Goal: Transaction & Acquisition: Book appointment/travel/reservation

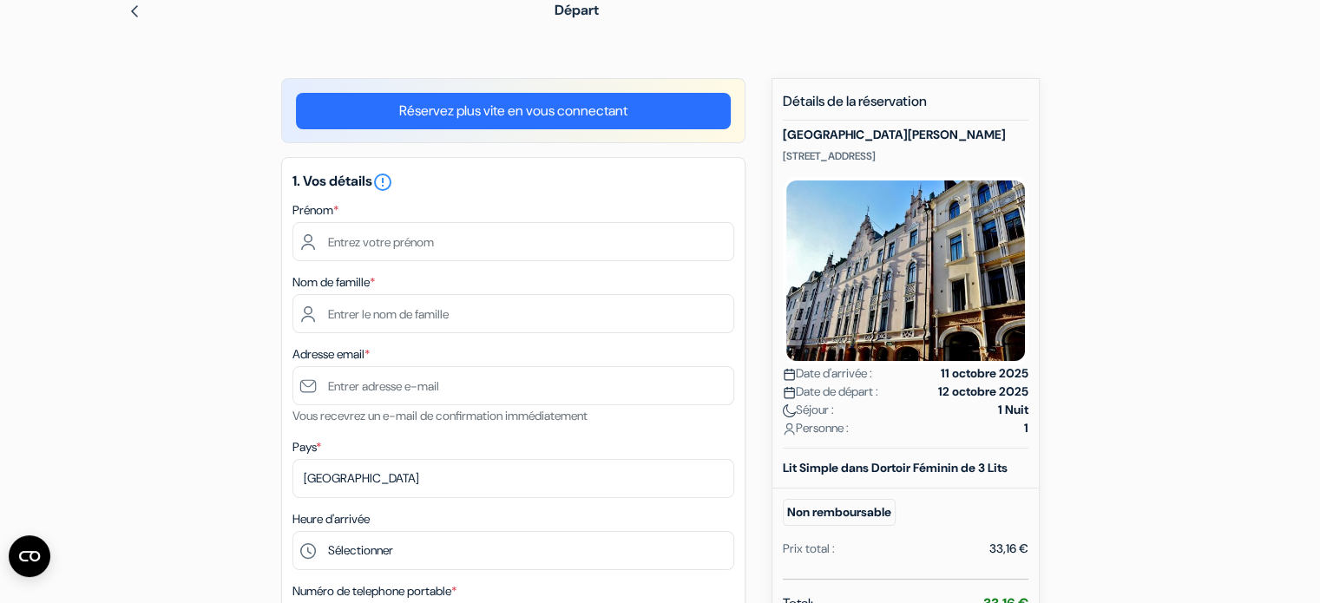
scroll to position [87, 0]
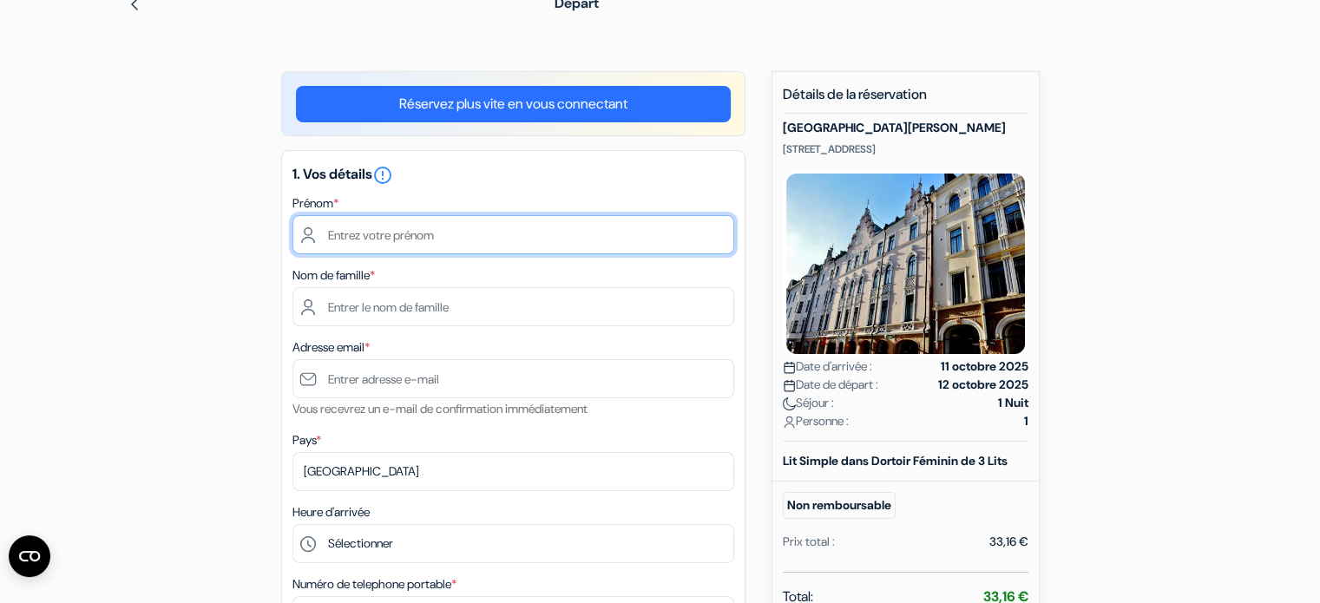
click at [406, 246] on input "text" at bounding box center [513, 234] width 442 height 39
type input "[PERSON_NAME]"
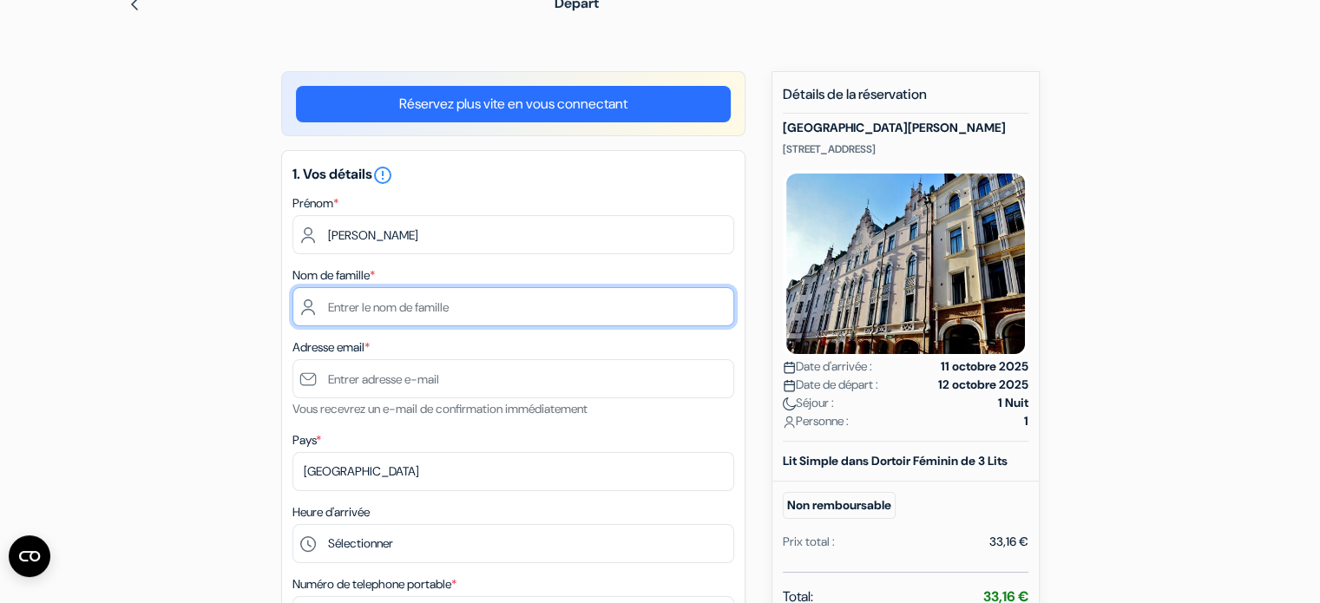
click at [549, 297] on input "text" at bounding box center [513, 306] width 442 height 39
type input "[DEMOGRAPHIC_DATA]"
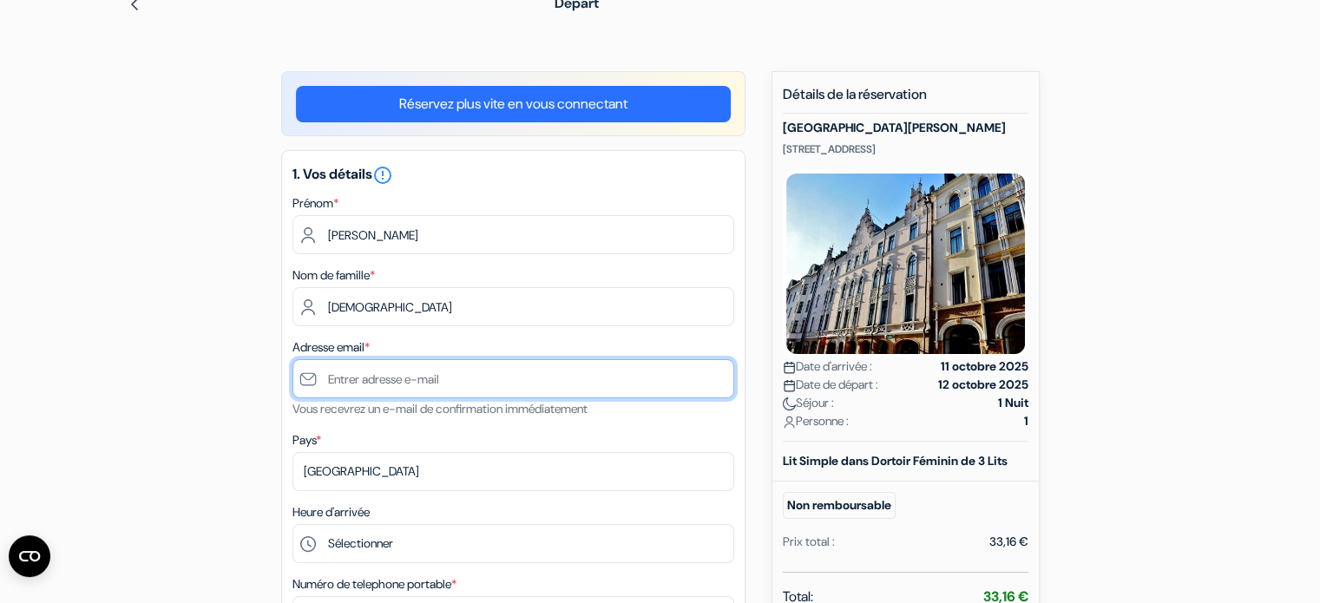
click at [500, 367] on input "text" at bounding box center [513, 378] width 442 height 39
type input "[EMAIL_ADDRESS][DOMAIN_NAME]"
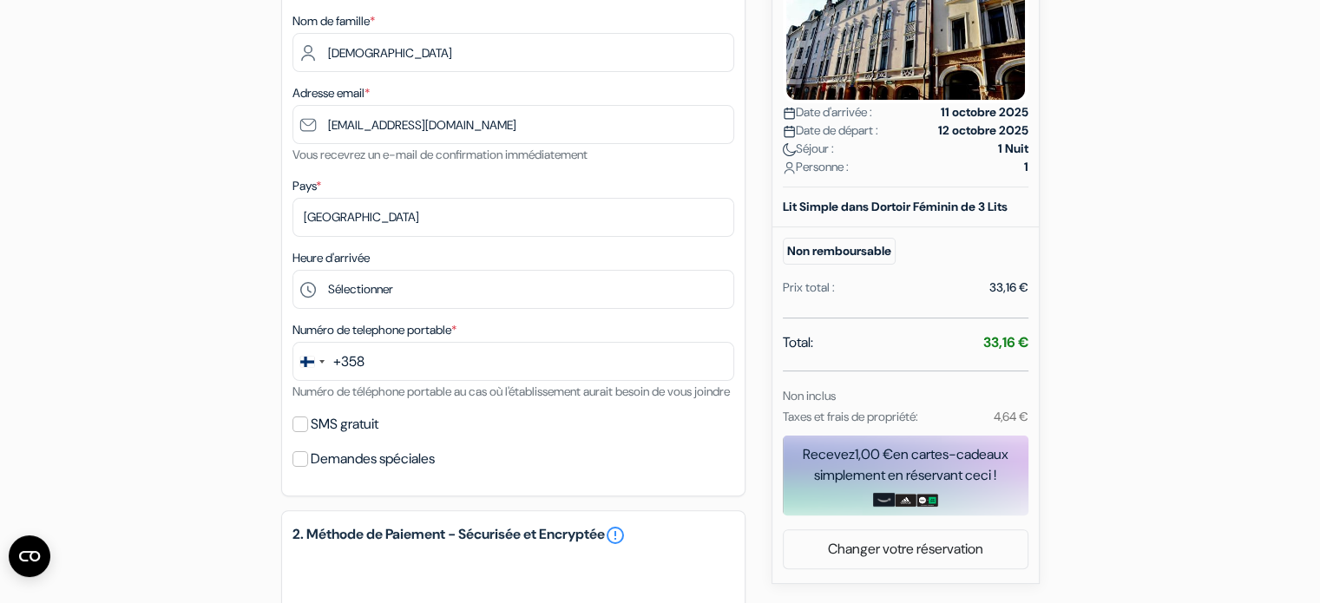
scroll to position [347, 0]
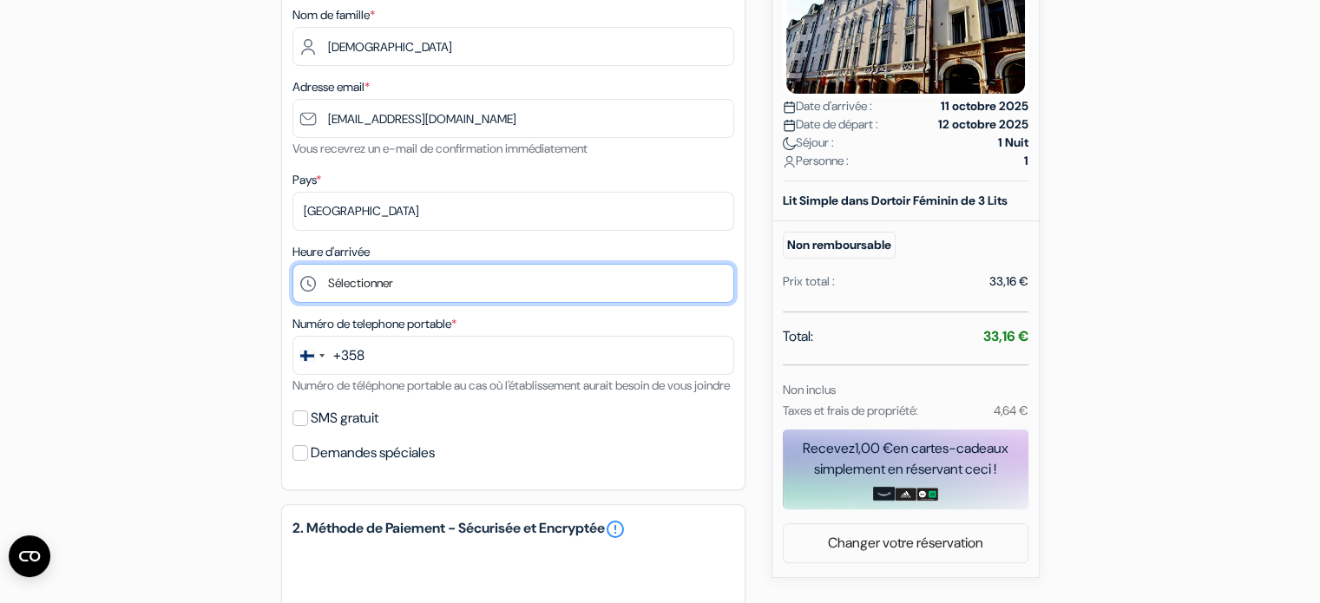
click at [458, 296] on select "Sélectionner 15:00 16:00 17:00 18:00 19:00 20:00 21:00 22:00 23:00 0:00" at bounding box center [513, 283] width 442 height 39
select select "15"
click at [292, 265] on select "Sélectionner 15:00 16:00 17:00 18:00 19:00 20:00 21:00 22:00 23:00 0:00" at bounding box center [513, 283] width 442 height 39
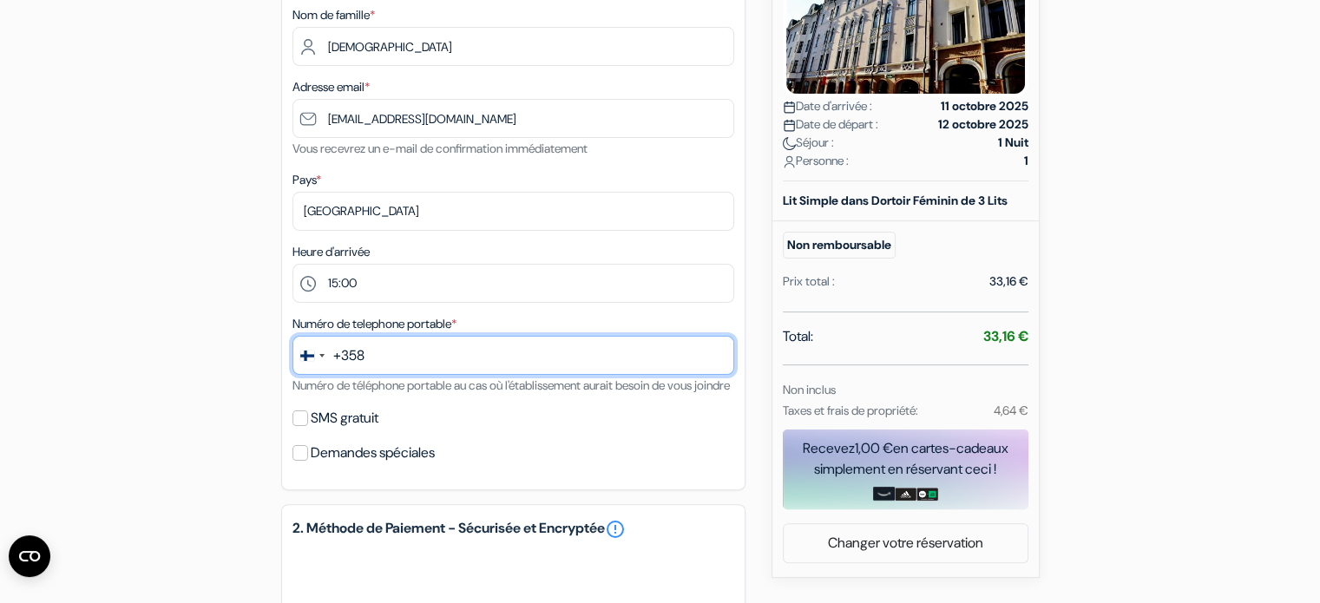
click at [378, 363] on input "text" at bounding box center [513, 355] width 442 height 39
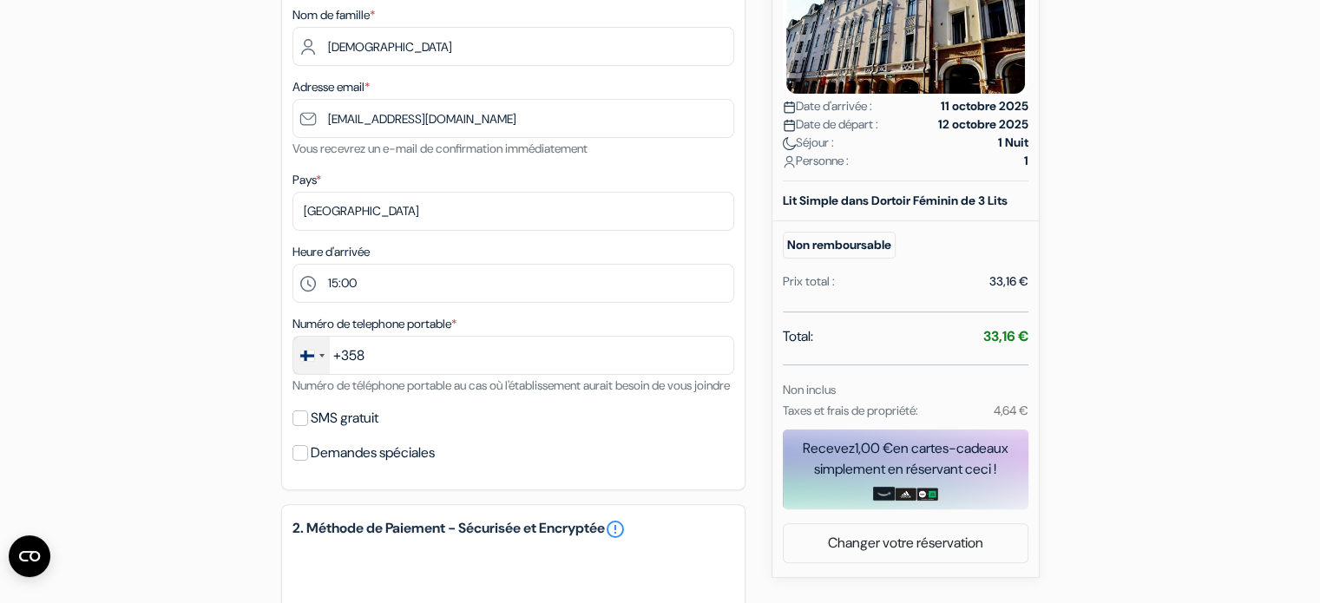
click at [312, 357] on div "Change country, selected Finland (+358)" at bounding box center [307, 356] width 14 height 10
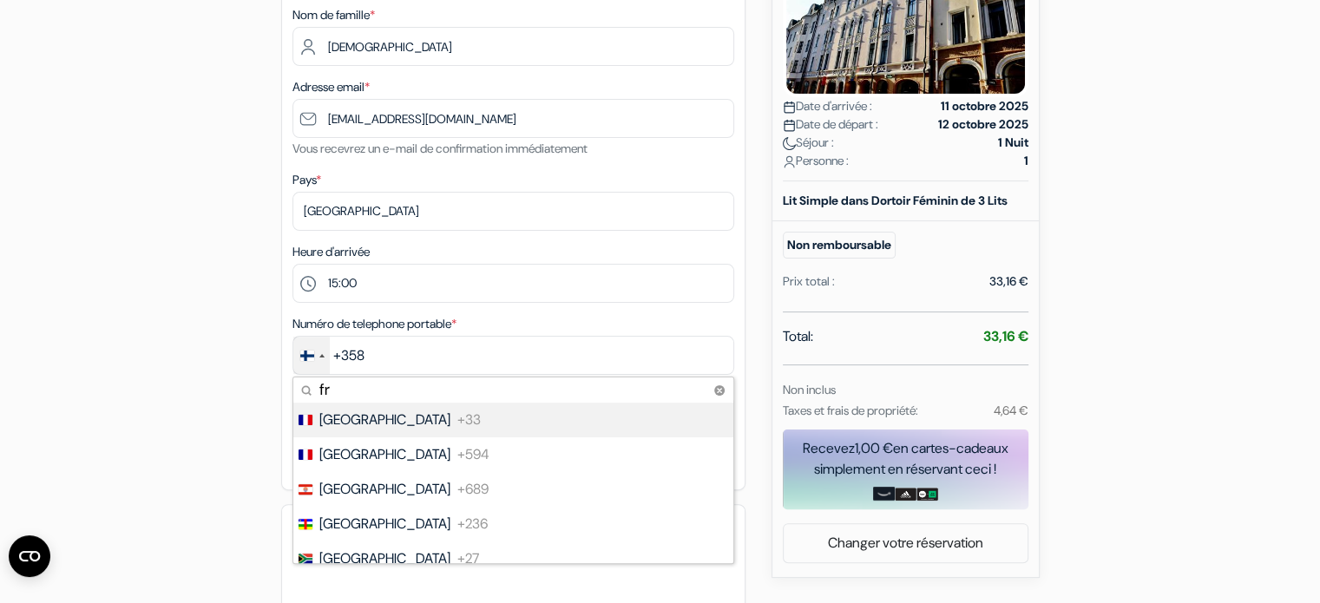
type input "fr"
click at [518, 415] on li "France +33" at bounding box center [513, 420] width 442 height 35
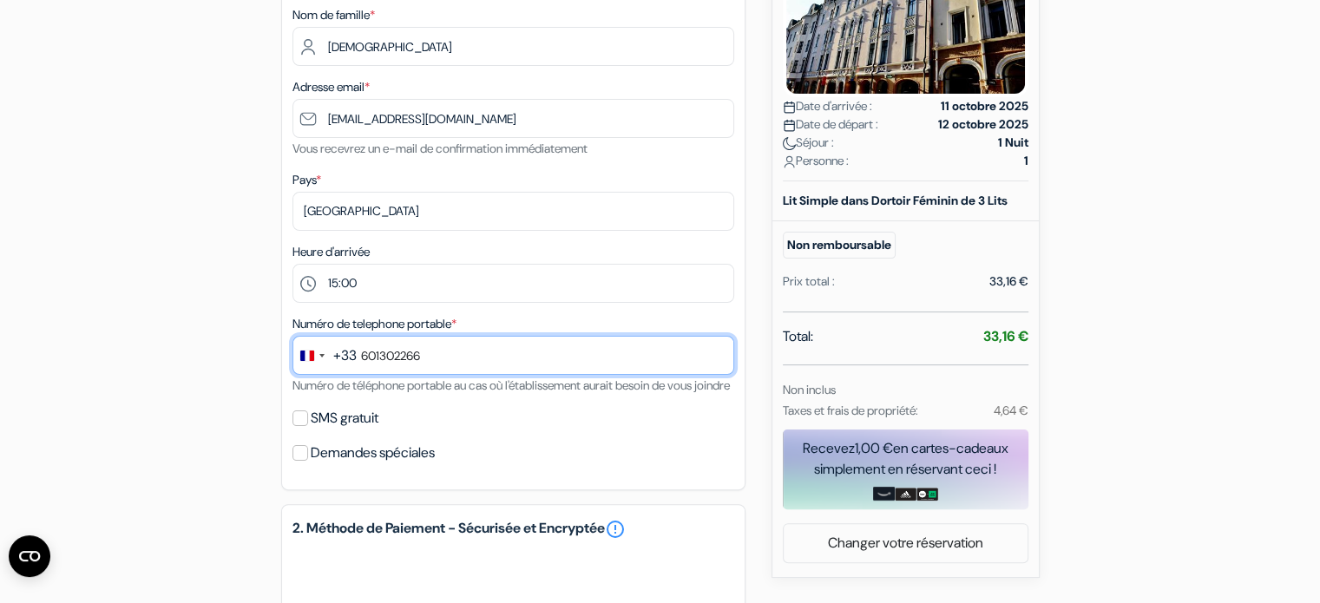
type input "601302266"
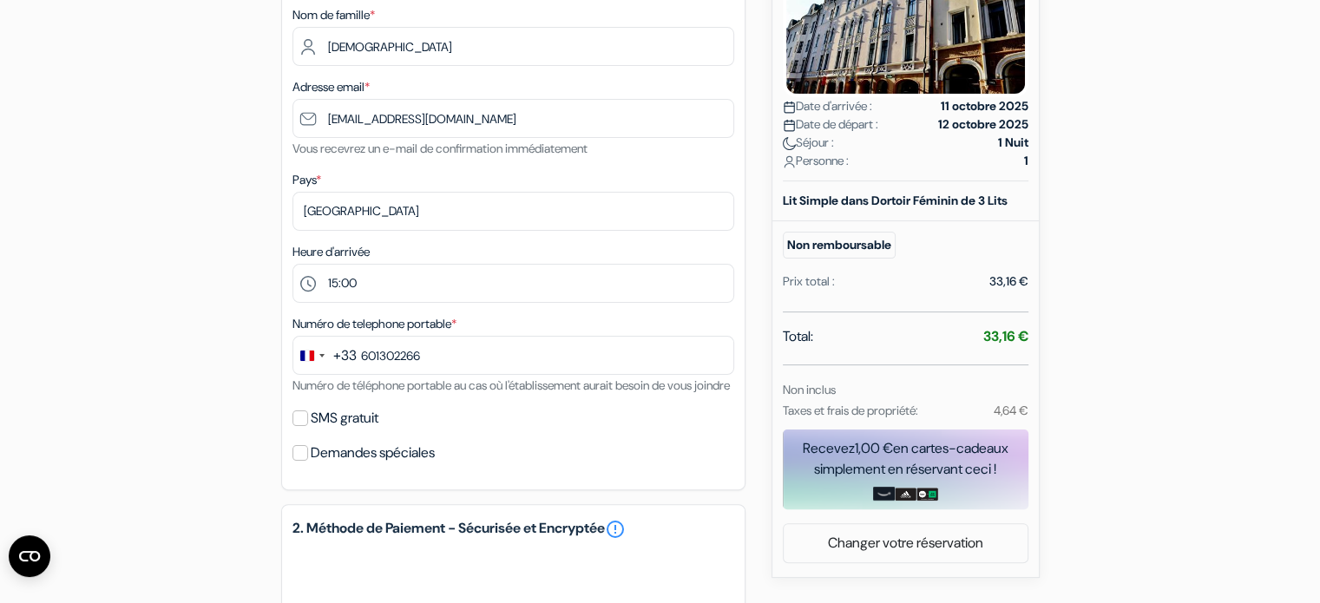
click at [200, 388] on div "add_box [GEOGRAPHIC_DATA][PERSON_NAME] [STREET_ADDRESS] Détails de l'établissem…" at bounding box center [660, 397] width 1145 height 1173
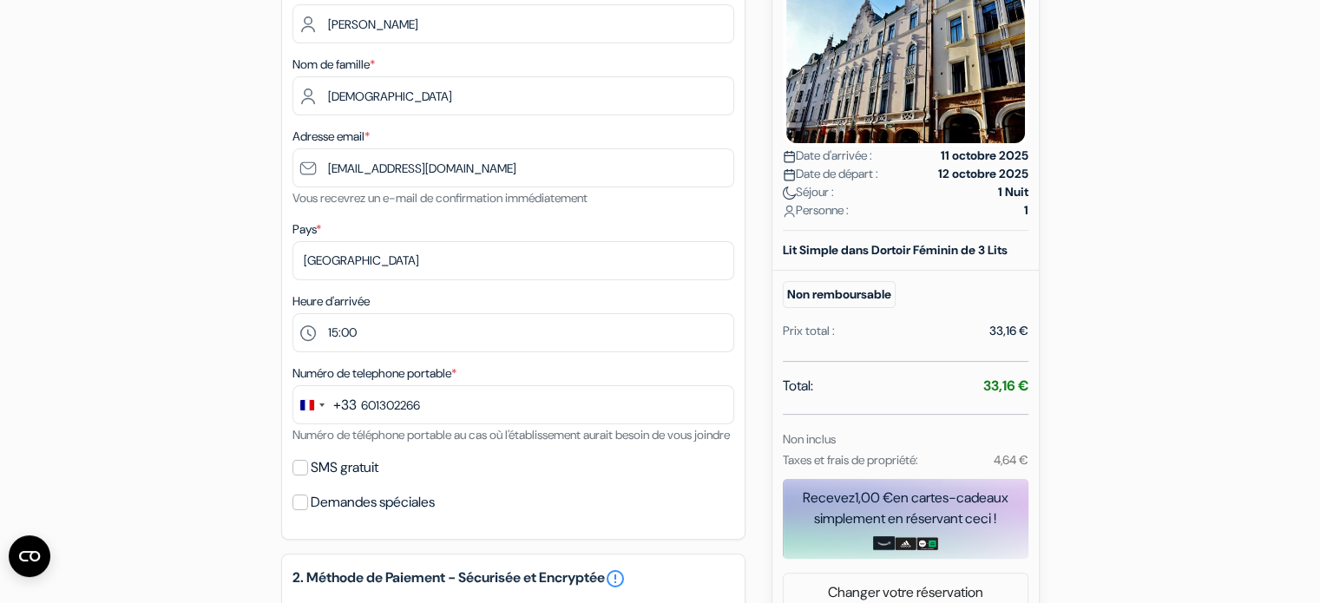
scroll to position [0, 0]
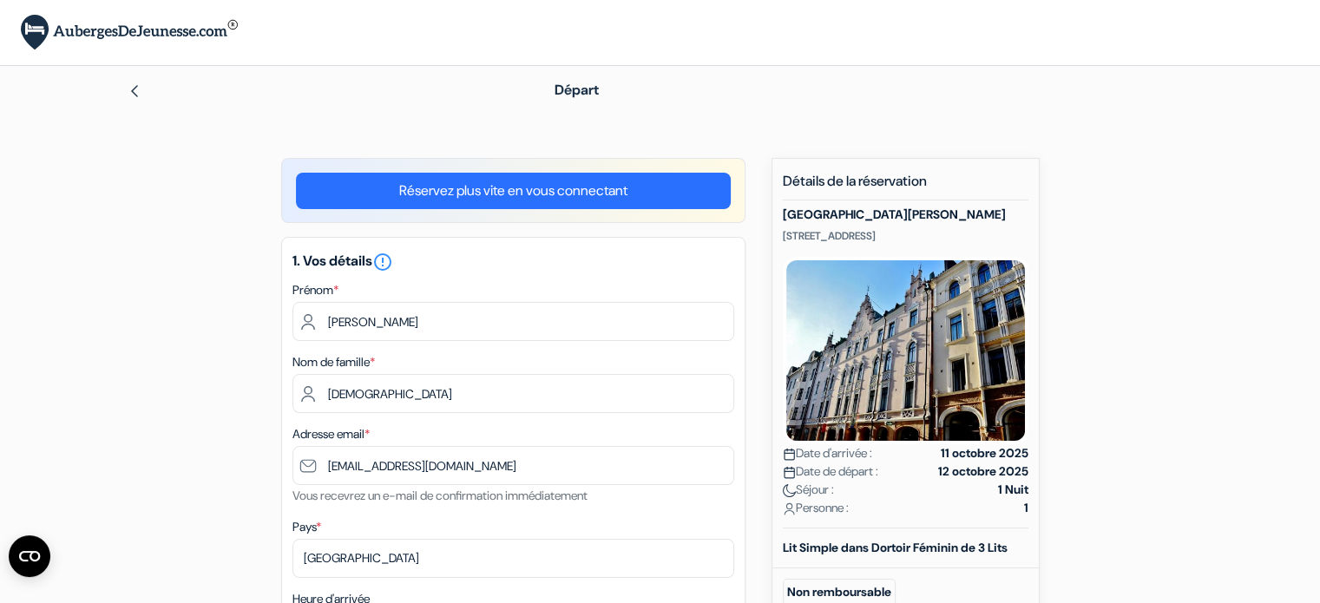
click at [131, 93] on img at bounding box center [135, 91] width 14 height 14
